Goal: Transaction & Acquisition: Purchase product/service

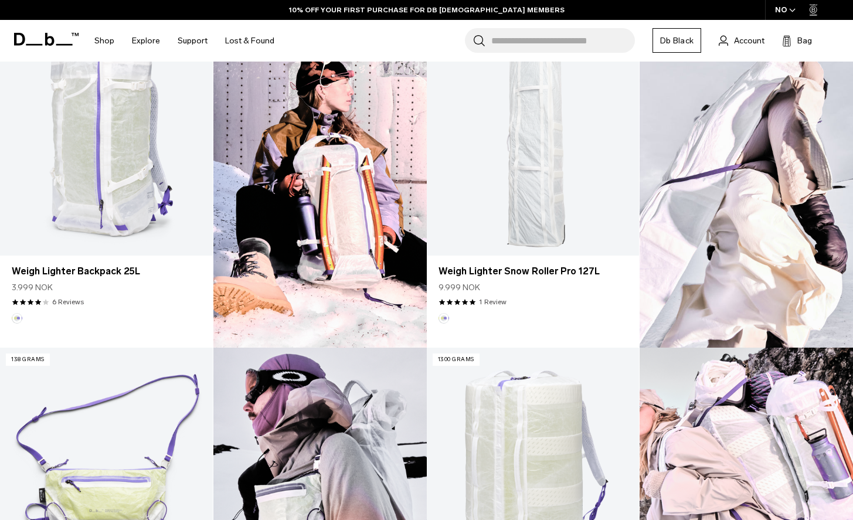
click at [784, 12] on div "NO" at bounding box center [785, 10] width 41 height 20
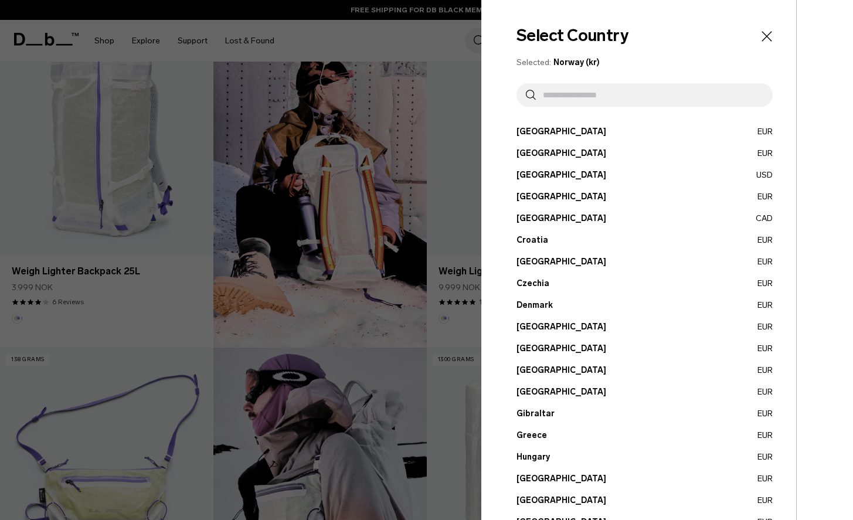
click at [595, 88] on input "text" at bounding box center [650, 94] width 228 height 23
click at [543, 128] on button "Austria EUR" at bounding box center [645, 132] width 256 height 12
click at [534, 131] on button "Austria EUR" at bounding box center [645, 132] width 256 height 12
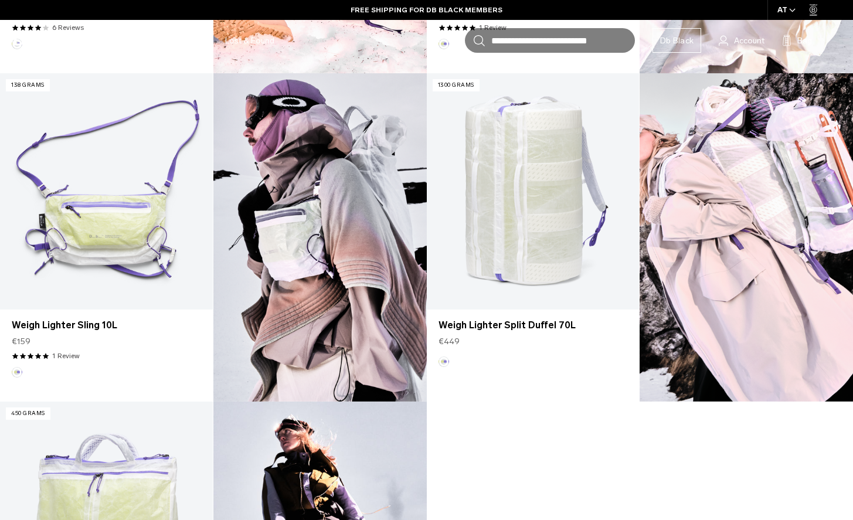
scroll to position [228, 0]
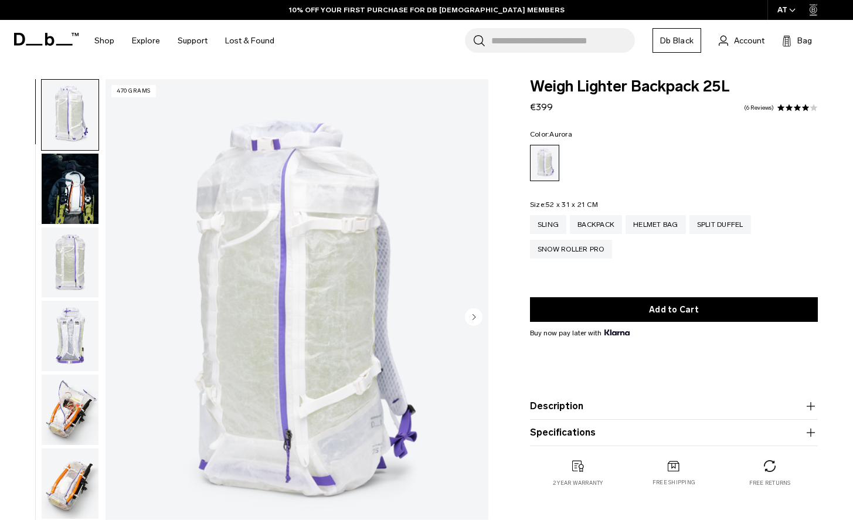
click at [73, 258] on img "button" at bounding box center [70, 263] width 57 height 70
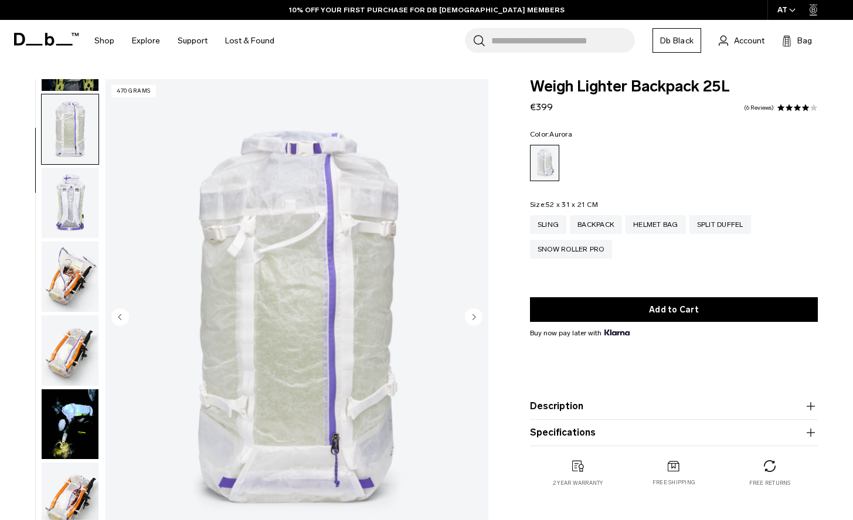
scroll to position [148, 0]
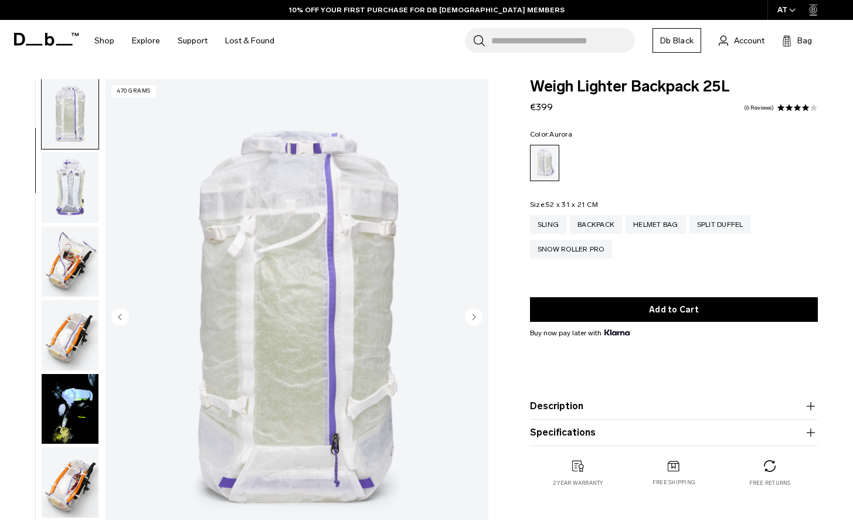
click at [75, 257] on img "button" at bounding box center [70, 261] width 57 height 70
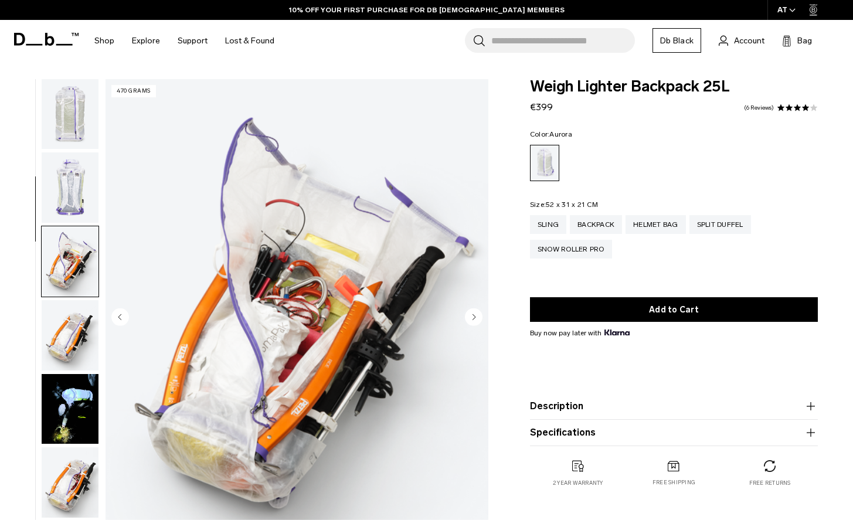
scroll to position [297, 0]
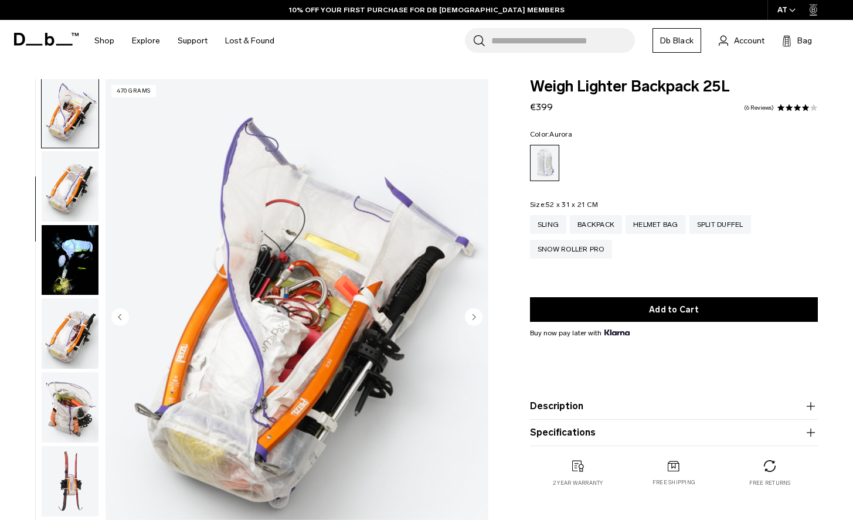
click at [80, 256] on img "button" at bounding box center [70, 260] width 57 height 70
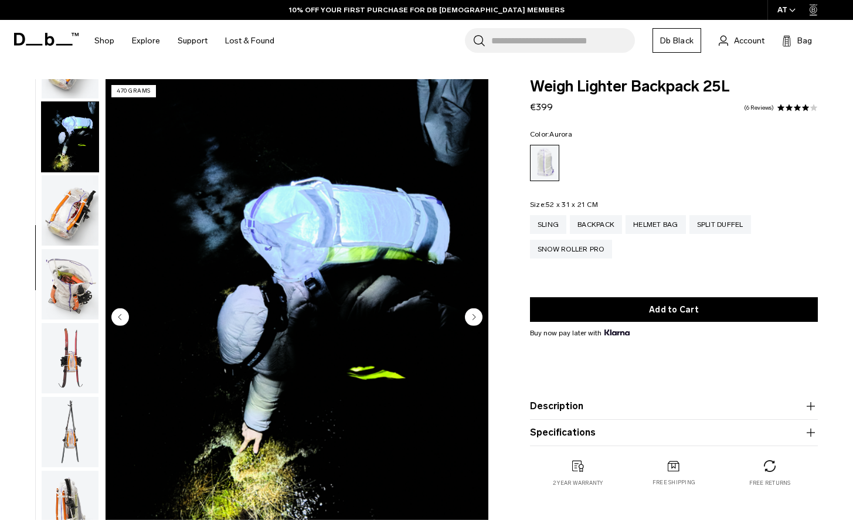
scroll to position [446, 0]
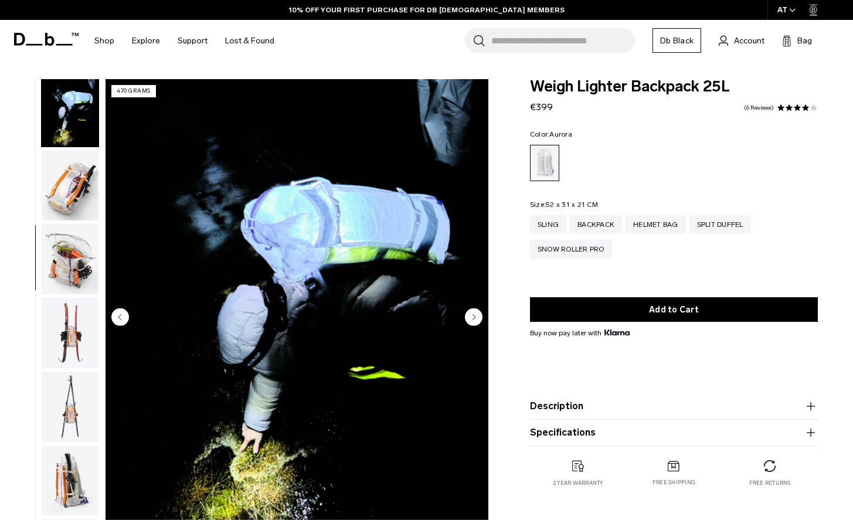
click at [73, 252] on img "button" at bounding box center [70, 259] width 57 height 70
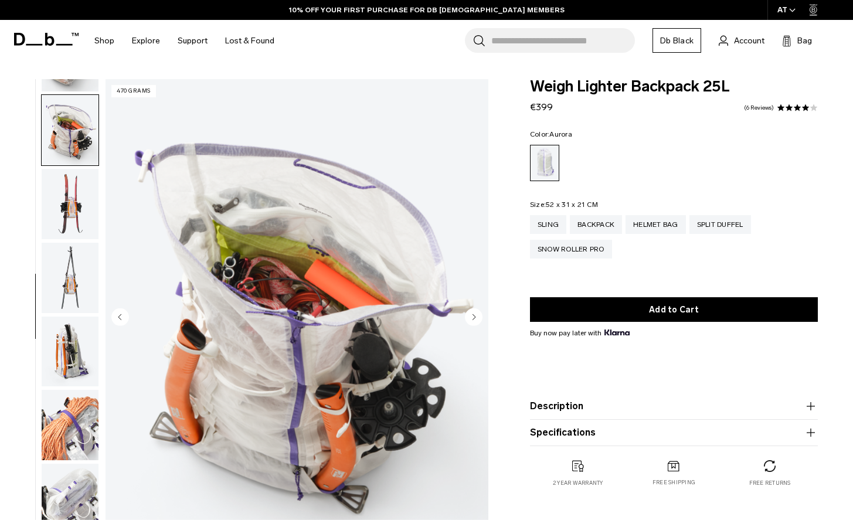
scroll to position [595, 0]
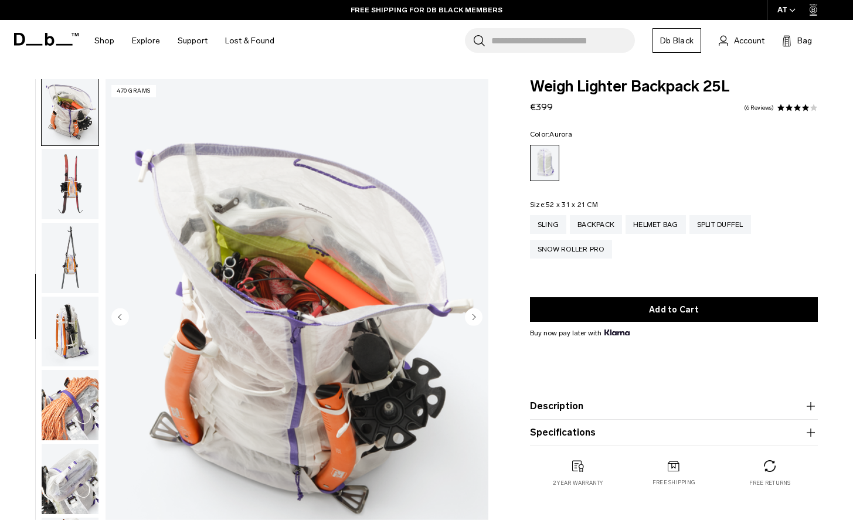
click at [73, 252] on img "button" at bounding box center [70, 258] width 57 height 70
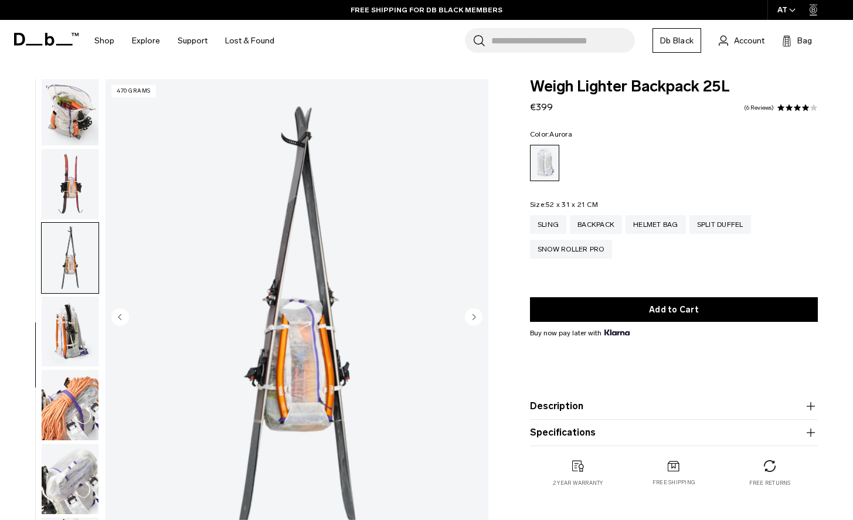
scroll to position [743, 0]
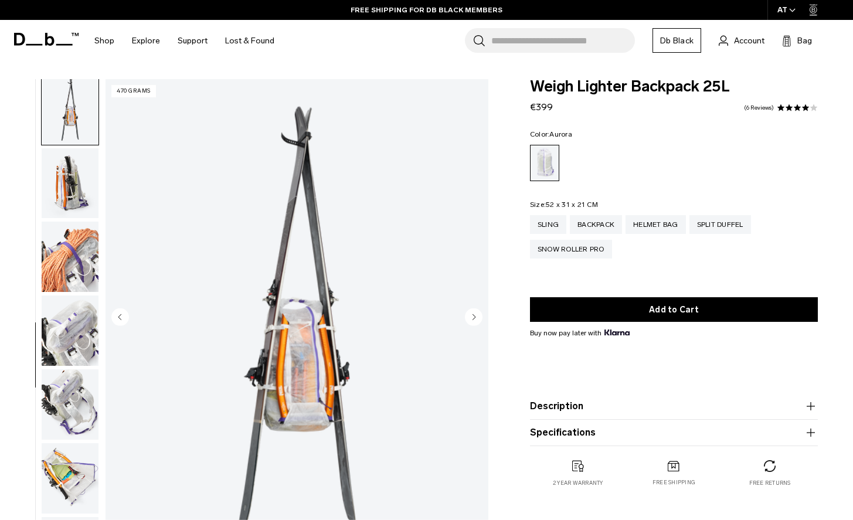
click at [69, 301] on ul at bounding box center [70, 318] width 58 height 479
click at [68, 313] on img "button" at bounding box center [70, 331] width 57 height 70
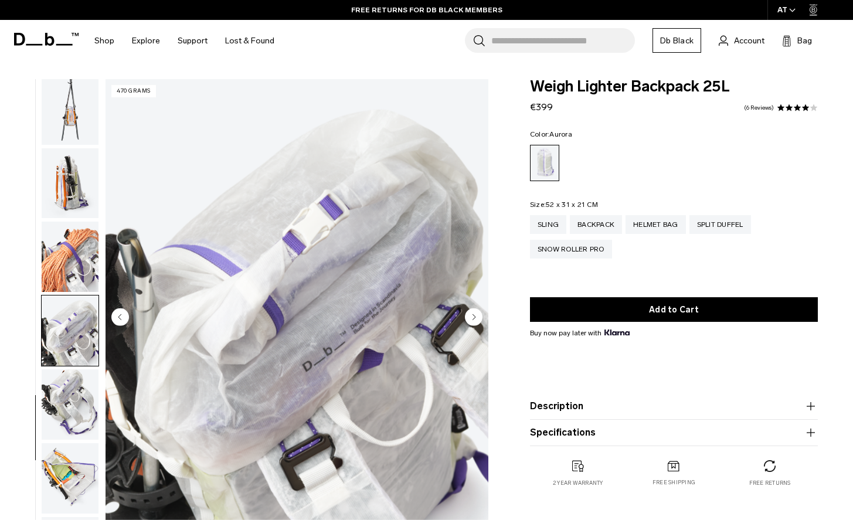
scroll to position [857, 0]
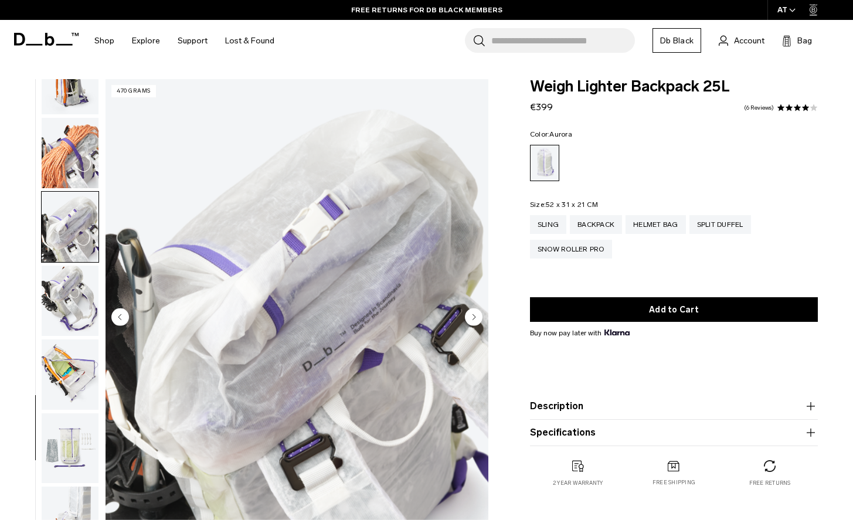
click at [69, 328] on img "button" at bounding box center [70, 301] width 57 height 70
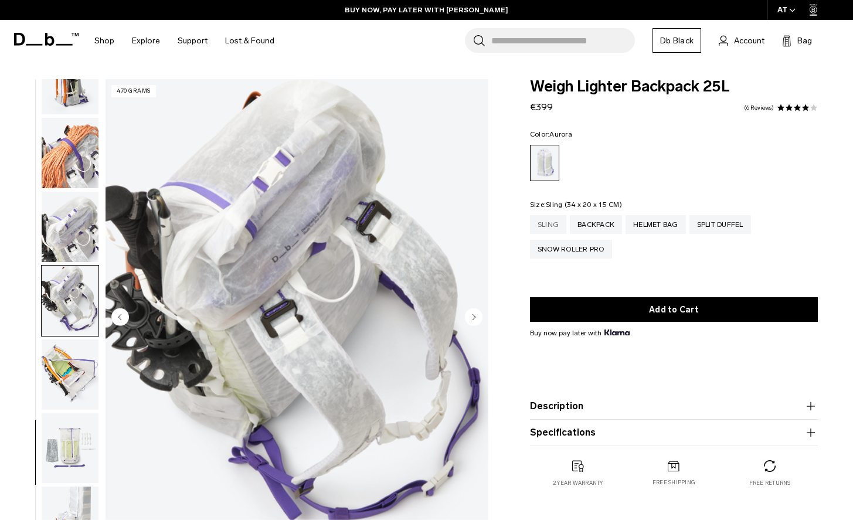
click at [541, 227] on div "Sling" at bounding box center [548, 224] width 36 height 19
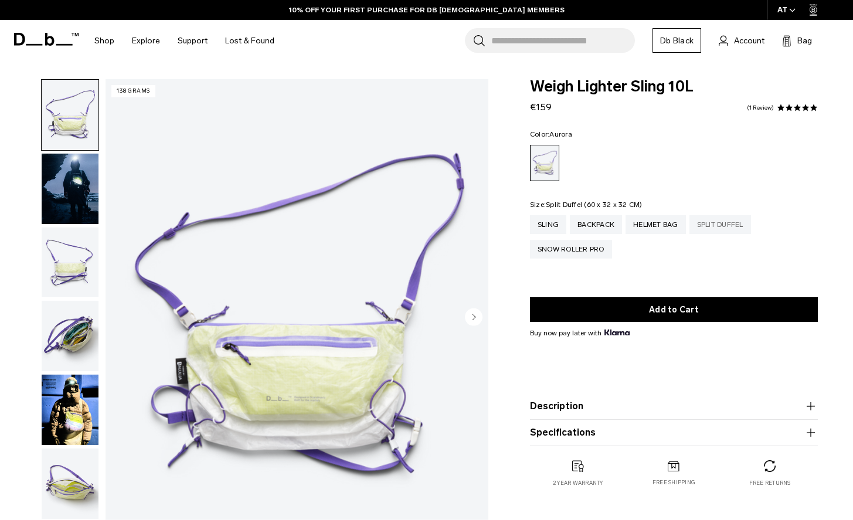
click at [718, 230] on div "Split Duffel" at bounding box center [721, 224] width 62 height 19
